Goal: Task Accomplishment & Management: Complete application form

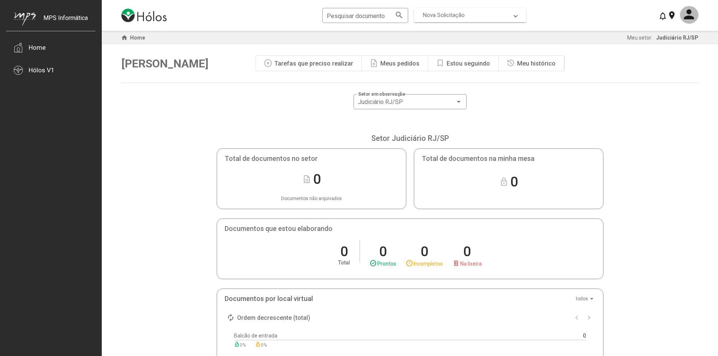
click at [513, 15] on span "Nova Solicitação" at bounding box center [468, 15] width 91 height 7
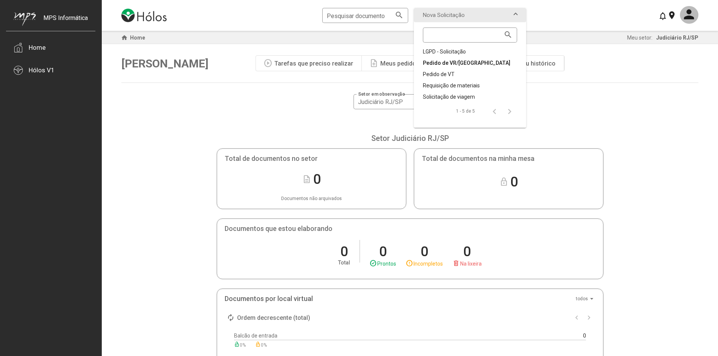
click at [444, 65] on div "Pedido de VR/[GEOGRAPHIC_DATA]" at bounding box center [470, 63] width 94 height 8
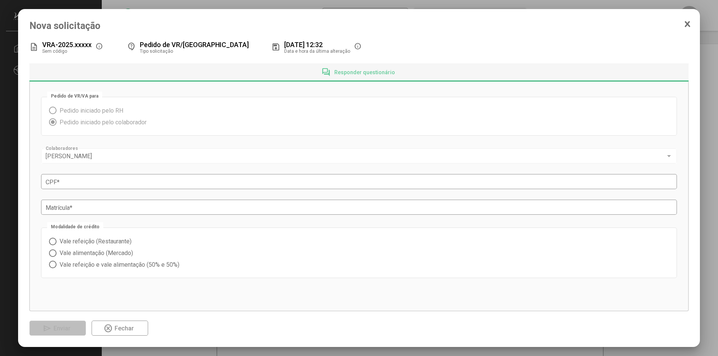
click at [53, 242] on span at bounding box center [53, 242] width 8 height 8
click at [51, 256] on span at bounding box center [53, 253] width 8 height 8
click at [78, 243] on span "Vale refeição (Restaurante)" at bounding box center [93, 241] width 75 height 7
click at [82, 267] on span "Vale refeição e vale alimentação (50% e 50%)" at bounding box center [117, 264] width 123 height 7
click at [93, 254] on span "Vale alimentação (Mercado)" at bounding box center [94, 252] width 76 height 7
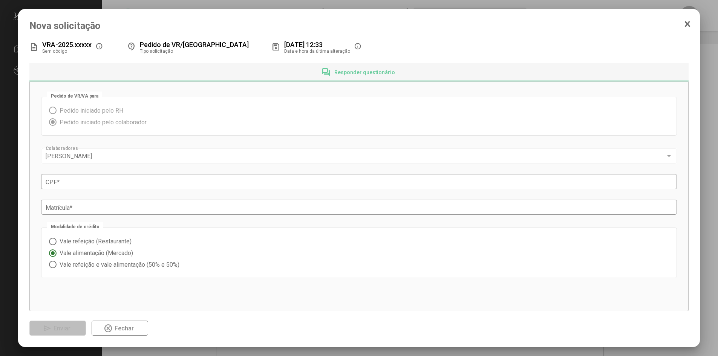
click at [86, 264] on span "Vale refeição e vale alimentação (50% e 50%)" at bounding box center [117, 264] width 123 height 7
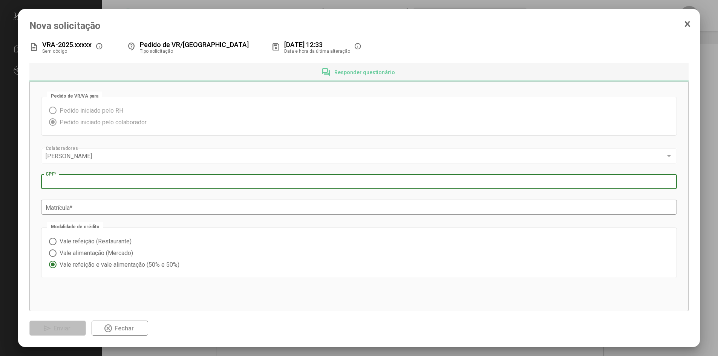
click at [76, 187] on div "CPF *" at bounding box center [359, 181] width 627 height 17
click at [127, 211] on input "Matrícula *" at bounding box center [359, 207] width 627 height 7
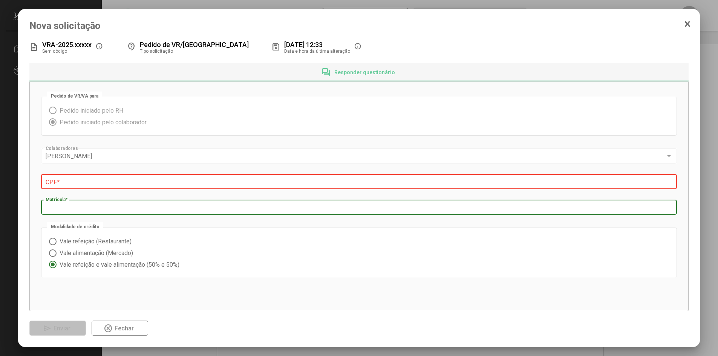
click at [256, 140] on div "Pedido de VR/VA para Pedido iniciado pelo RH Pedido iniciado pelo colaborador […" at bounding box center [359, 187] width 636 height 189
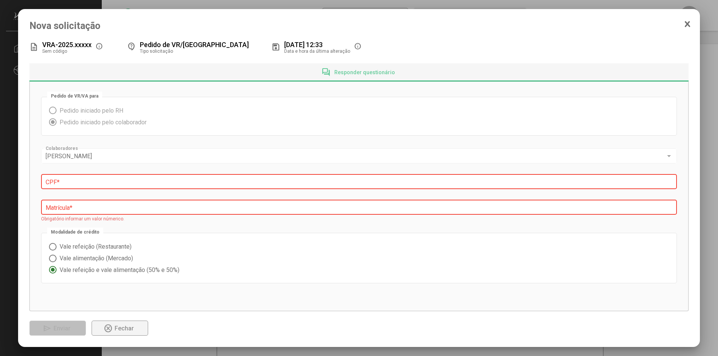
click at [137, 327] on button "highlight_off Fechar" at bounding box center [120, 328] width 56 height 15
